Goal: Navigation & Orientation: Find specific page/section

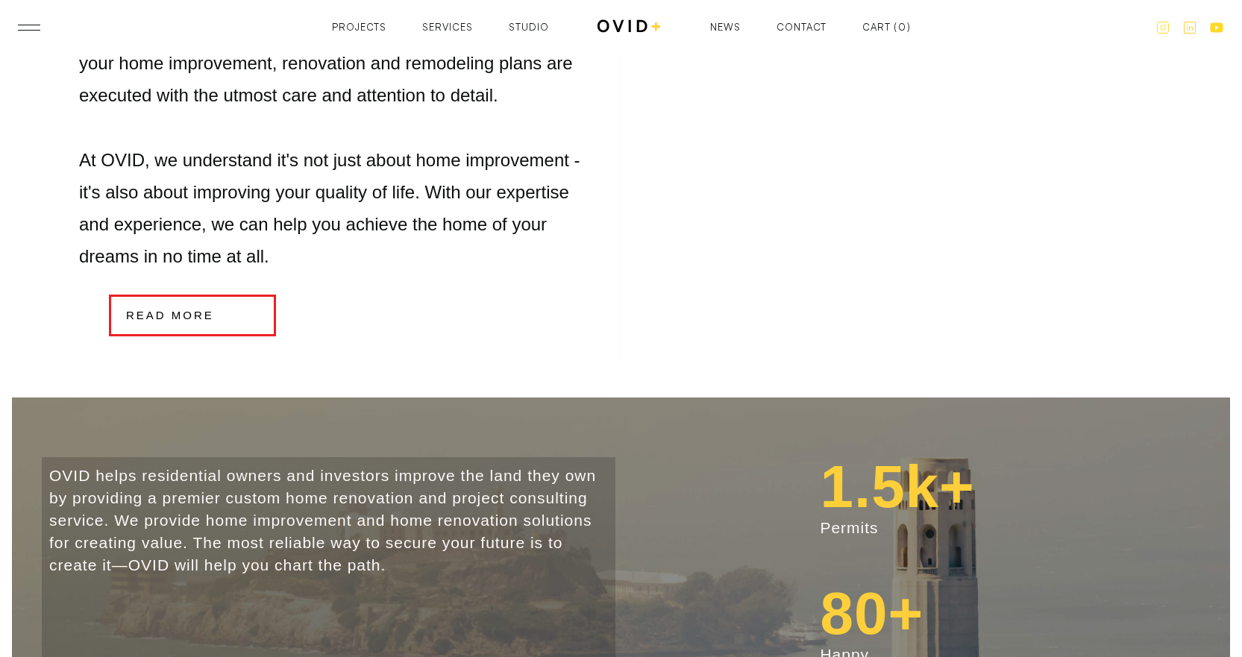
scroll to position [2462, 0]
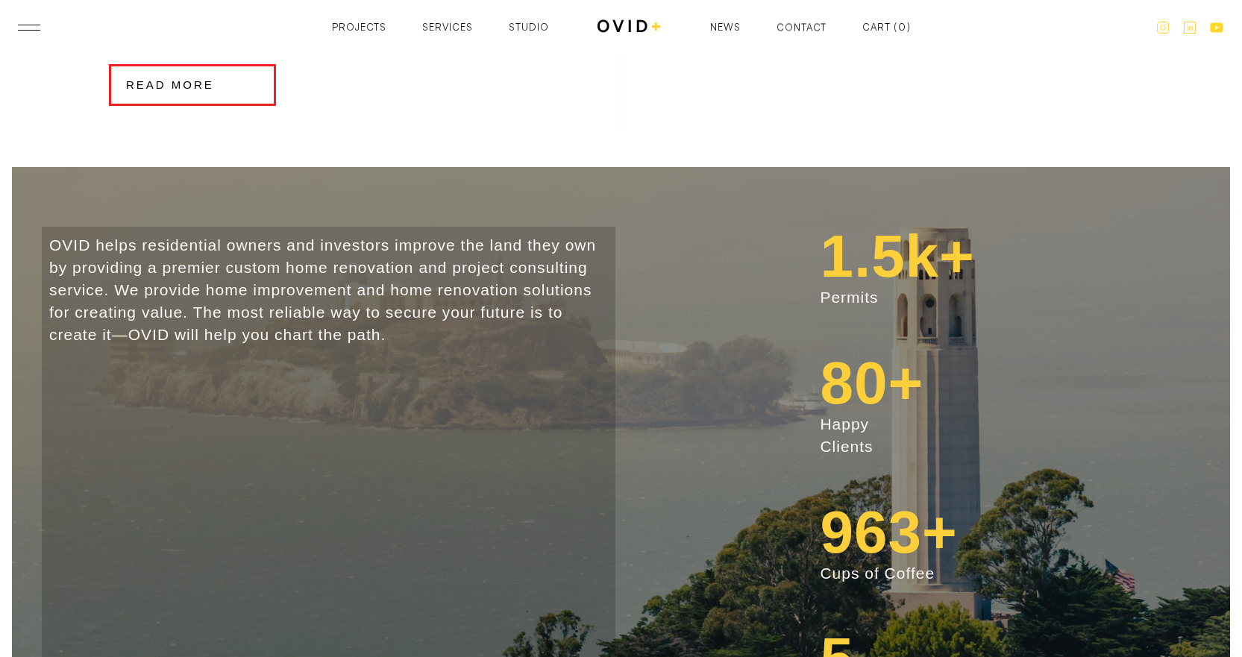
click at [782, 28] on div "Contact" at bounding box center [802, 27] width 50 height 10
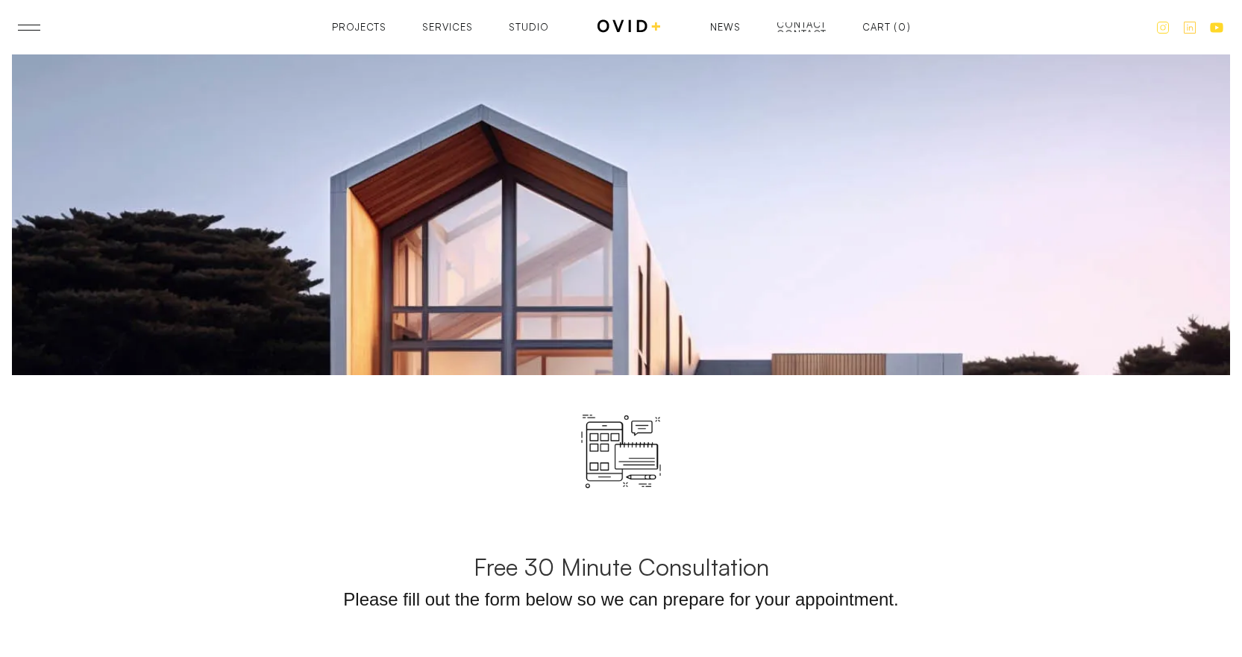
click at [791, 29] on div "Contact" at bounding box center [802, 34] width 50 height 10
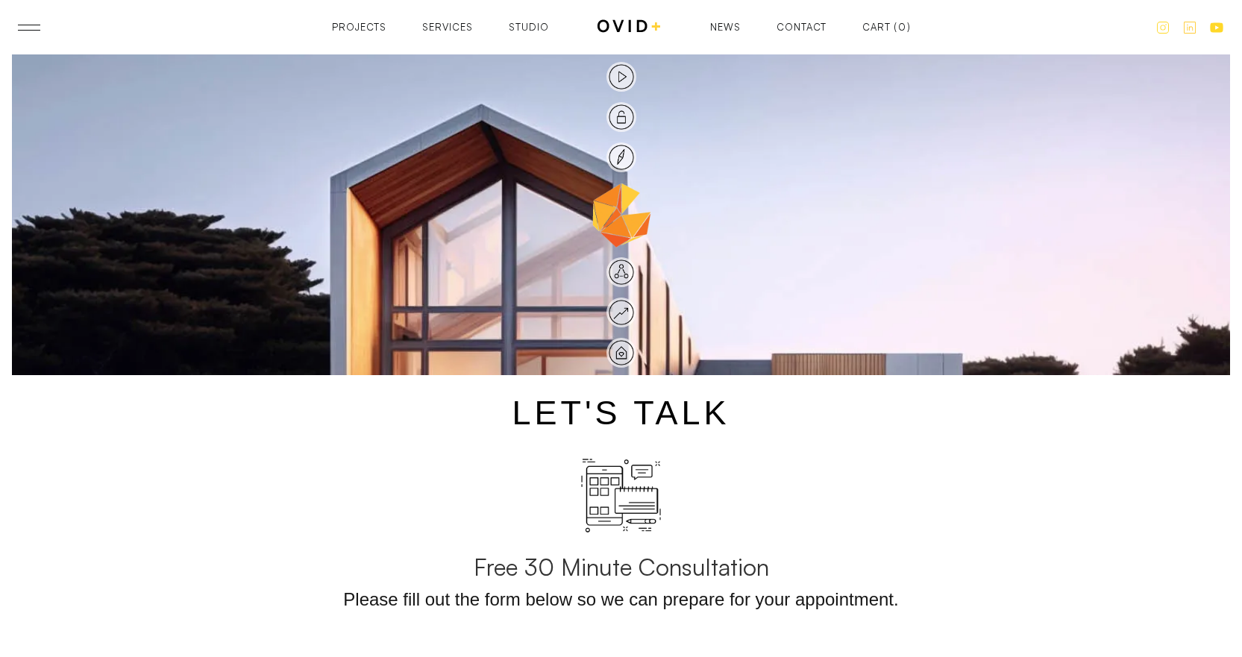
click at [826, 22] on div "Projects Projects Services Services Studio Studio News News Contact Contact Car…" at bounding box center [621, 27] width 579 height 19
click at [812, 20] on div "Projects Projects Services Services Studio Studio News News Contact Contact Car…" at bounding box center [621, 27] width 579 height 19
click at [363, 22] on div "Projects" at bounding box center [359, 27] width 54 height 10
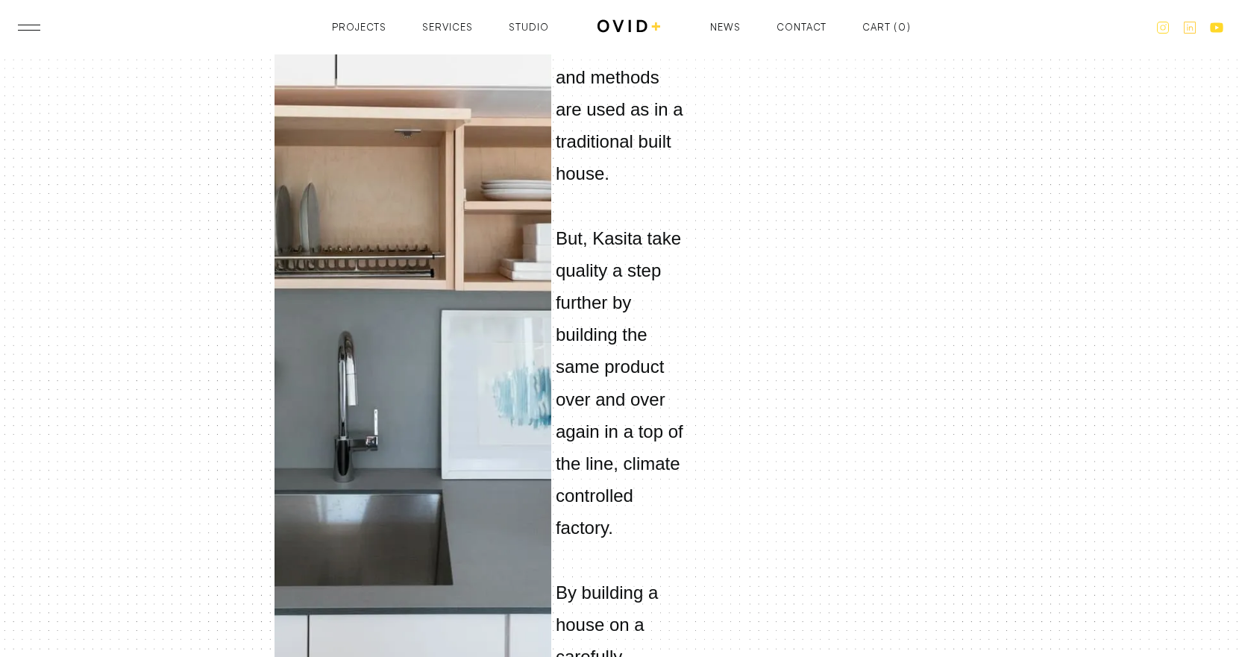
scroll to position [2163, 0]
